Goal: Task Accomplishment & Management: Manage account settings

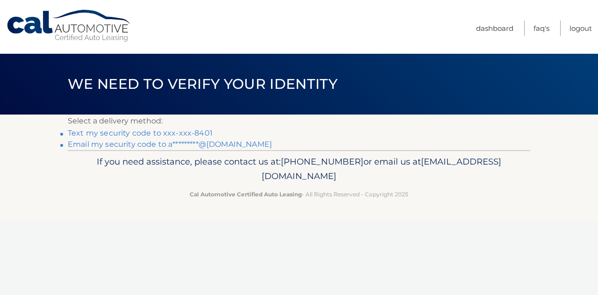
click at [192, 132] on link "Text my security code to xxx-xxx-8401" at bounding box center [140, 133] width 145 height 9
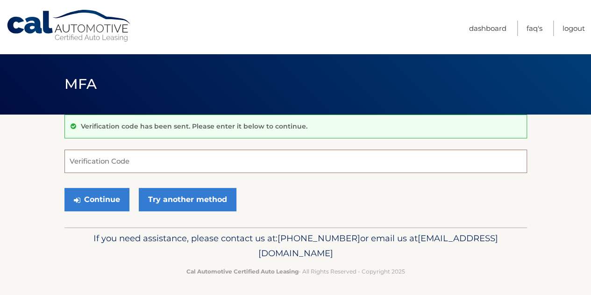
click at [151, 162] on input "Verification Code" at bounding box center [296, 161] width 463 height 23
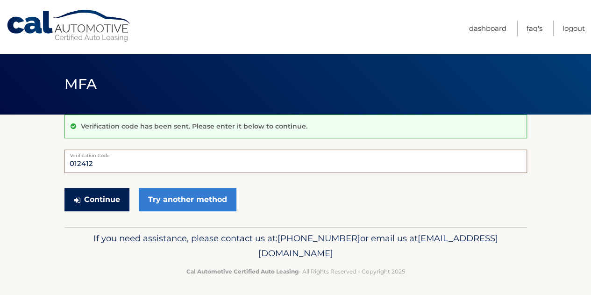
type input "012412"
click at [80, 199] on button "Continue" at bounding box center [97, 199] width 65 height 23
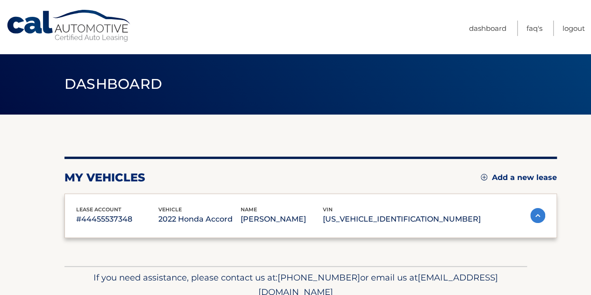
click at [100, 203] on div "lease account #44455537348 vehicle 2022 Honda Accord name ANNIE WYCHE vin 1HGCV…" at bounding box center [311, 216] width 493 height 45
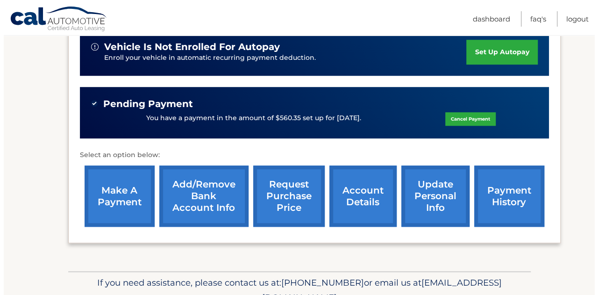
scroll to position [312, 0]
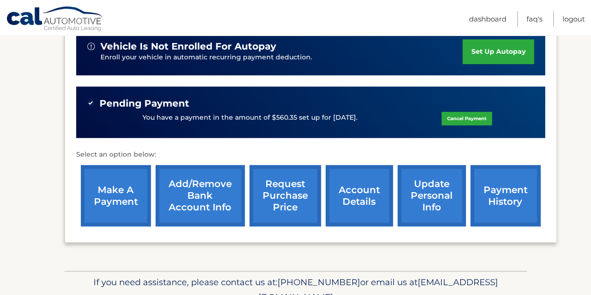
click at [286, 205] on link "request purchase price" at bounding box center [286, 195] width 72 height 61
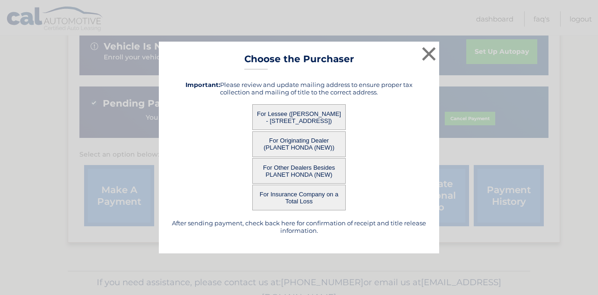
click at [277, 118] on button "For Lessee (ANNIE WYCHE - 408 E 7TH AVE, , ROSELLE, NJ 07203)" at bounding box center [298, 117] width 93 height 26
